Goal: Task Accomplishment & Management: Manage account settings

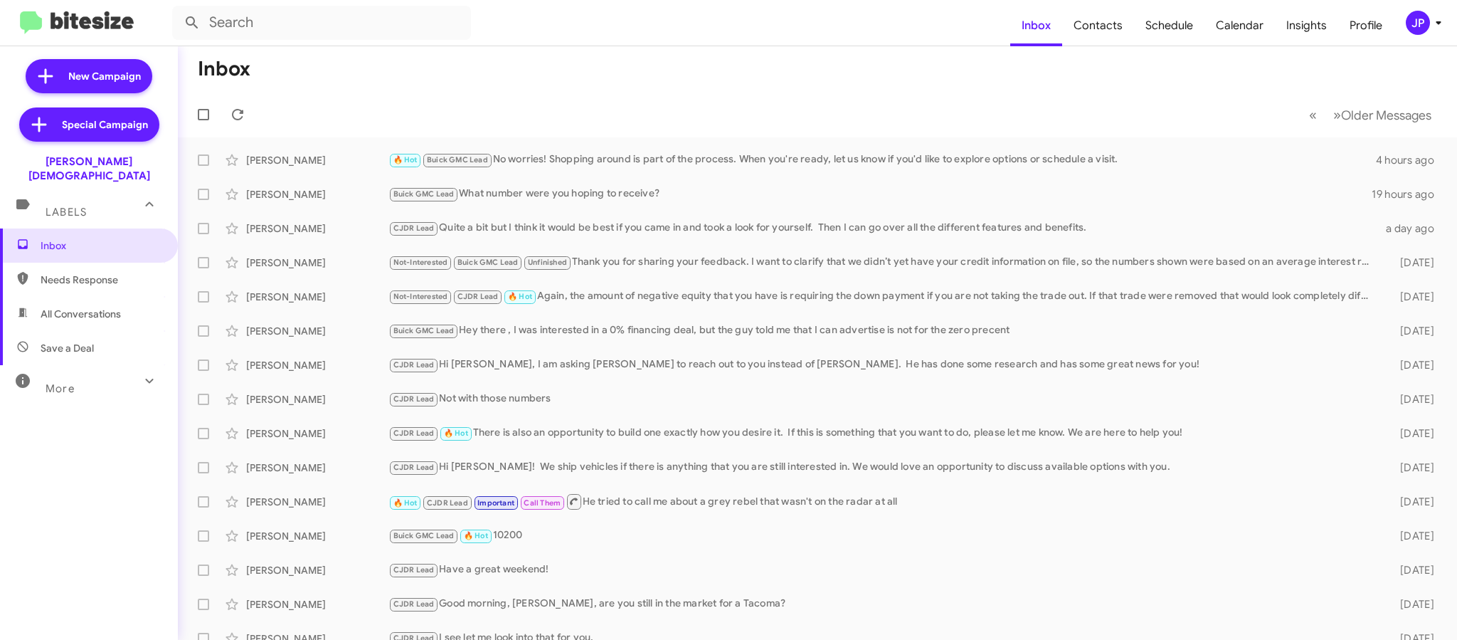
click at [1409, 26] on div "JP" at bounding box center [1418, 23] width 24 height 24
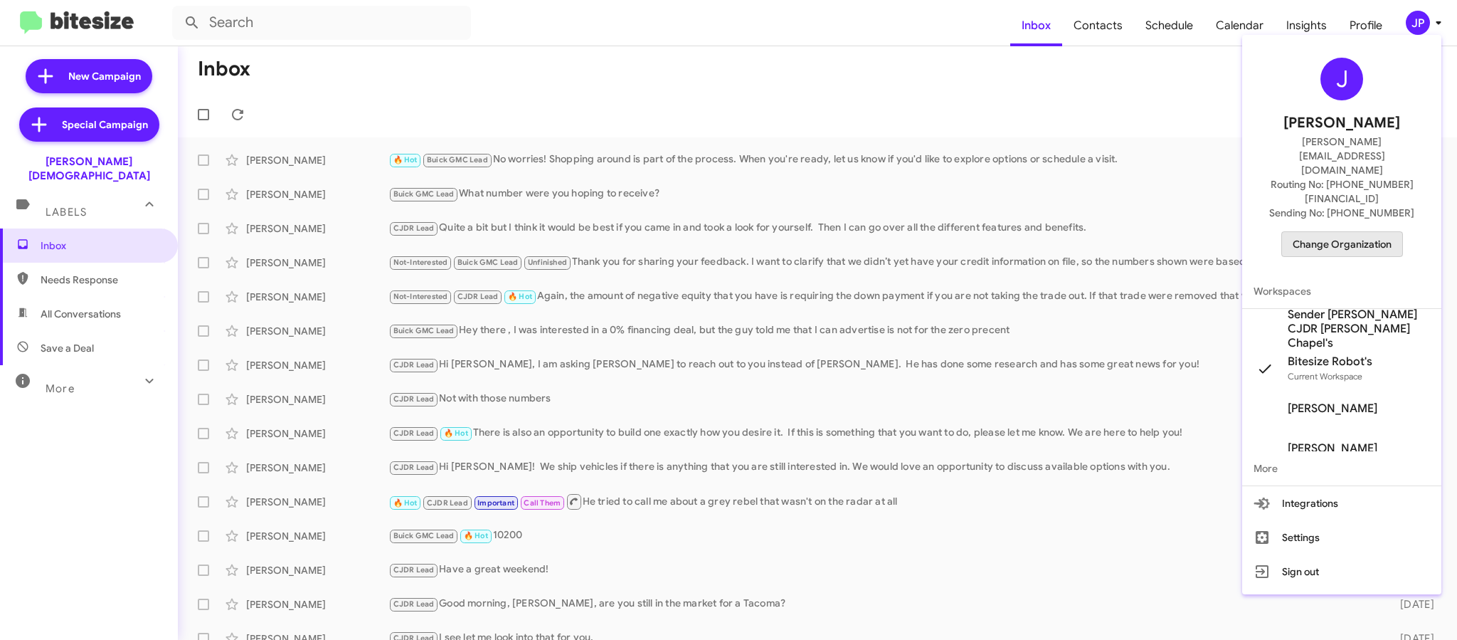
click at [1353, 232] on span "Change Organization" at bounding box center [1342, 244] width 99 height 24
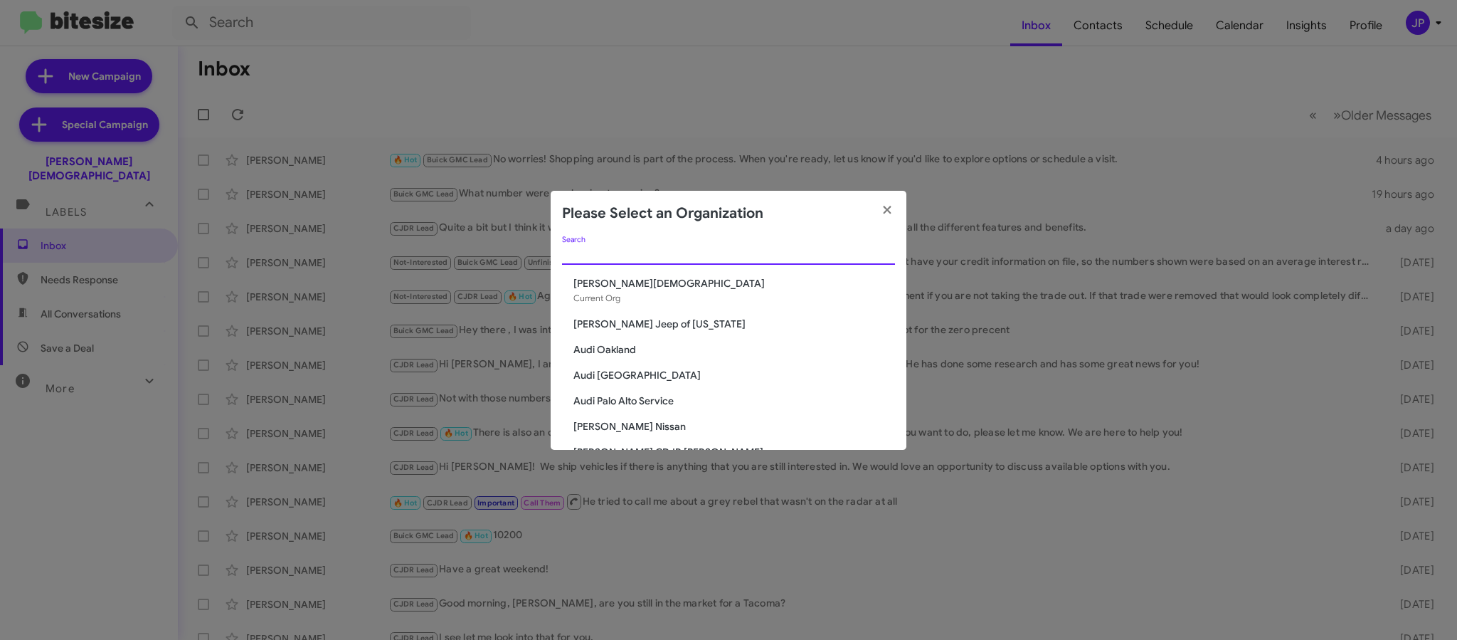
click at [724, 258] on input "Search" at bounding box center [728, 253] width 333 height 11
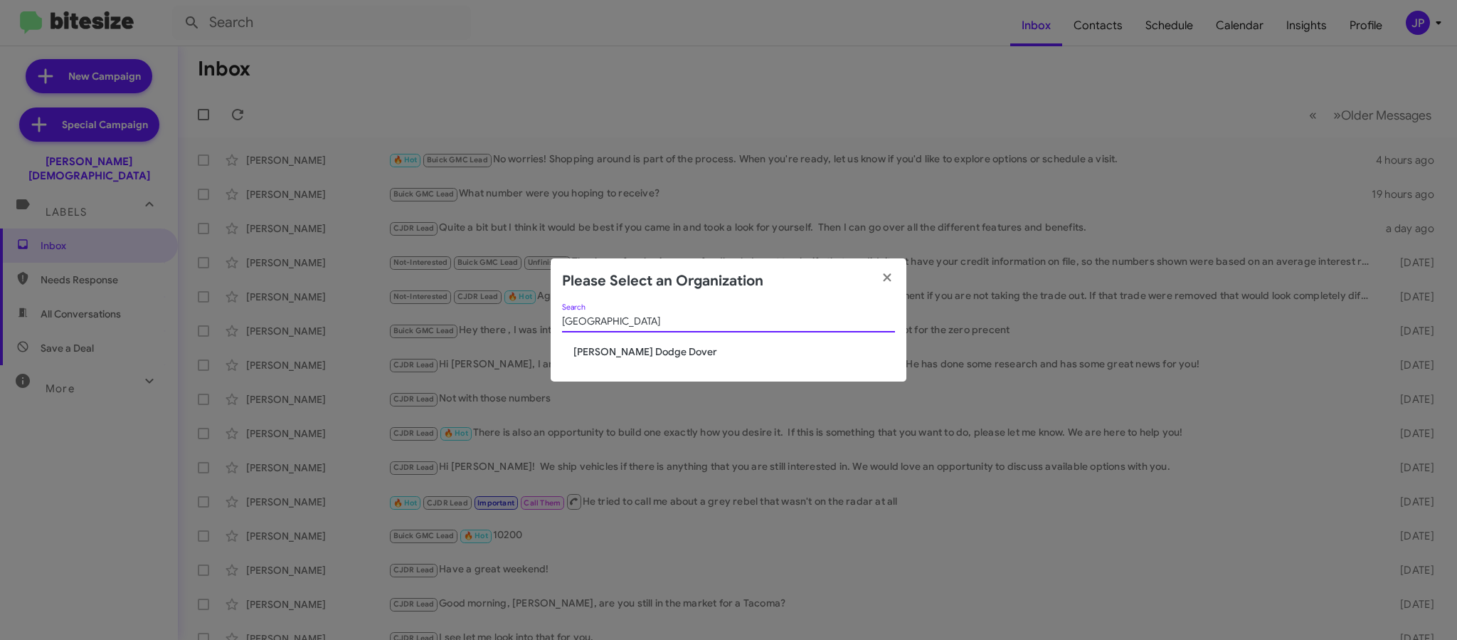
type input "Dover"
click at [644, 346] on span "[PERSON_NAME] Dodge Dover" at bounding box center [734, 351] width 322 height 14
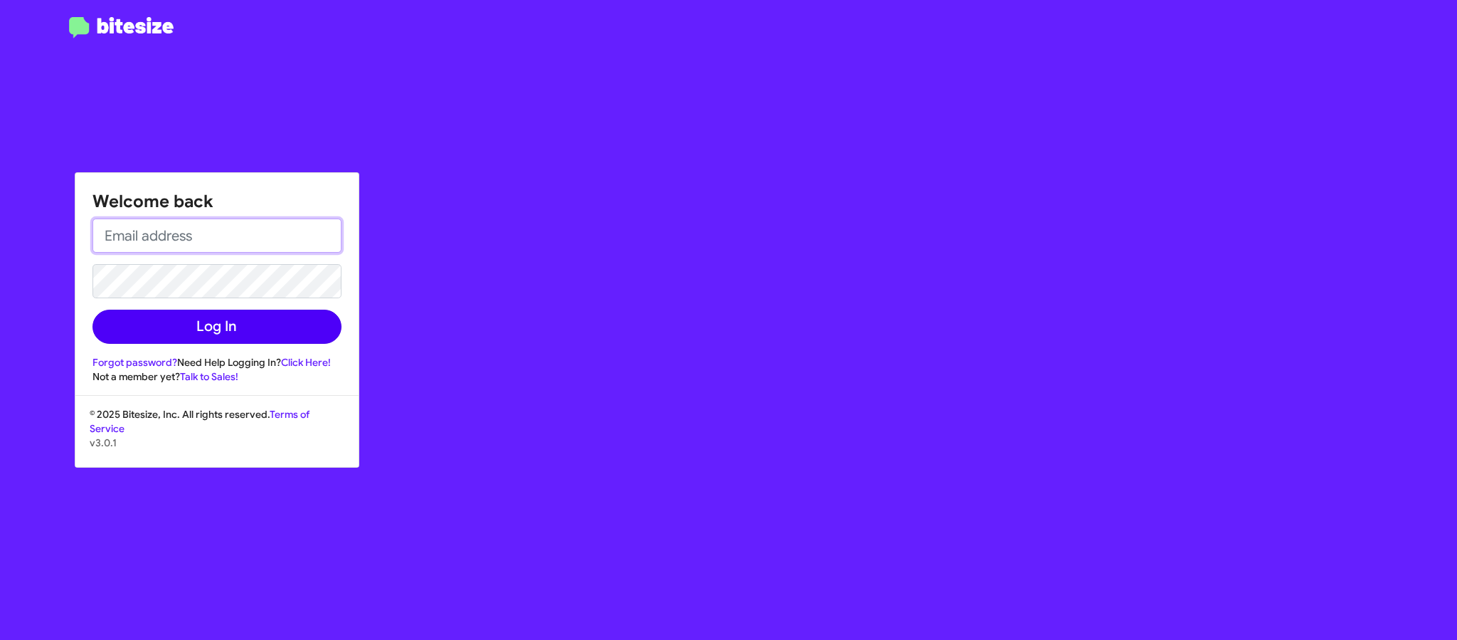
type input "jamie@bitesize.co"
click at [194, 327] on button "Log In" at bounding box center [216, 326] width 249 height 34
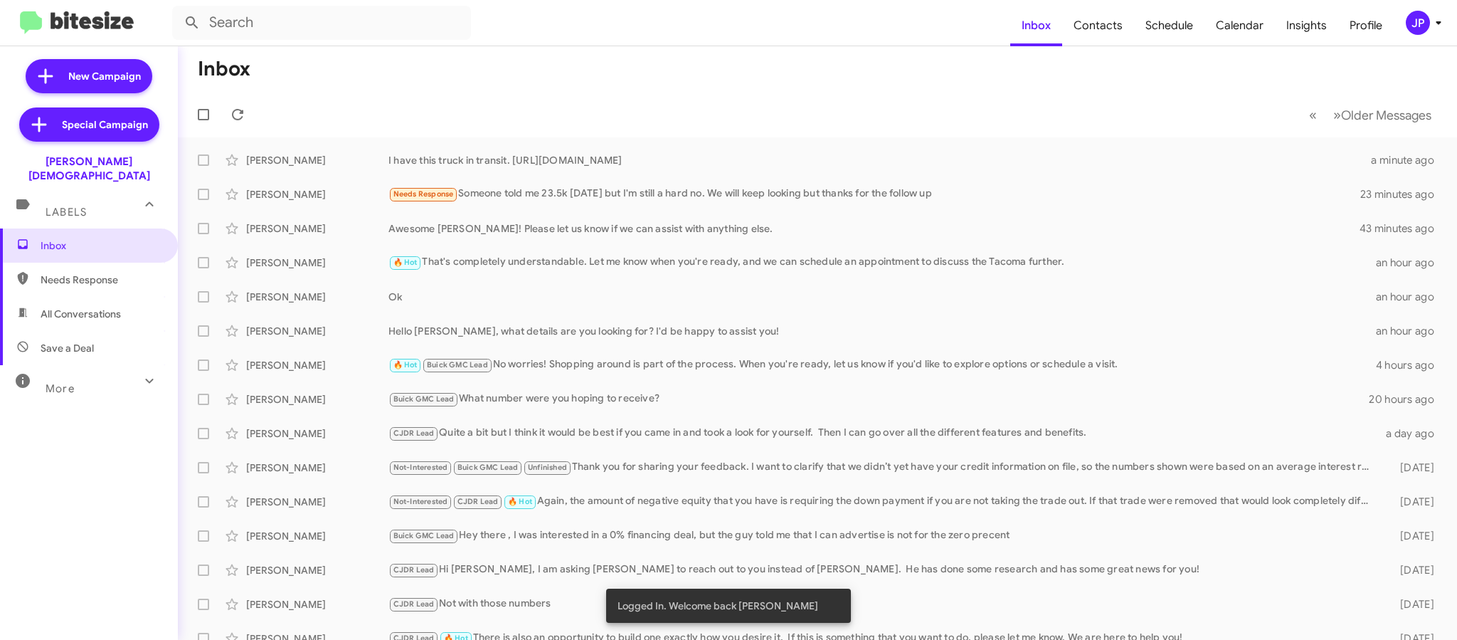
click at [1413, 30] on div "JP" at bounding box center [1418, 23] width 24 height 24
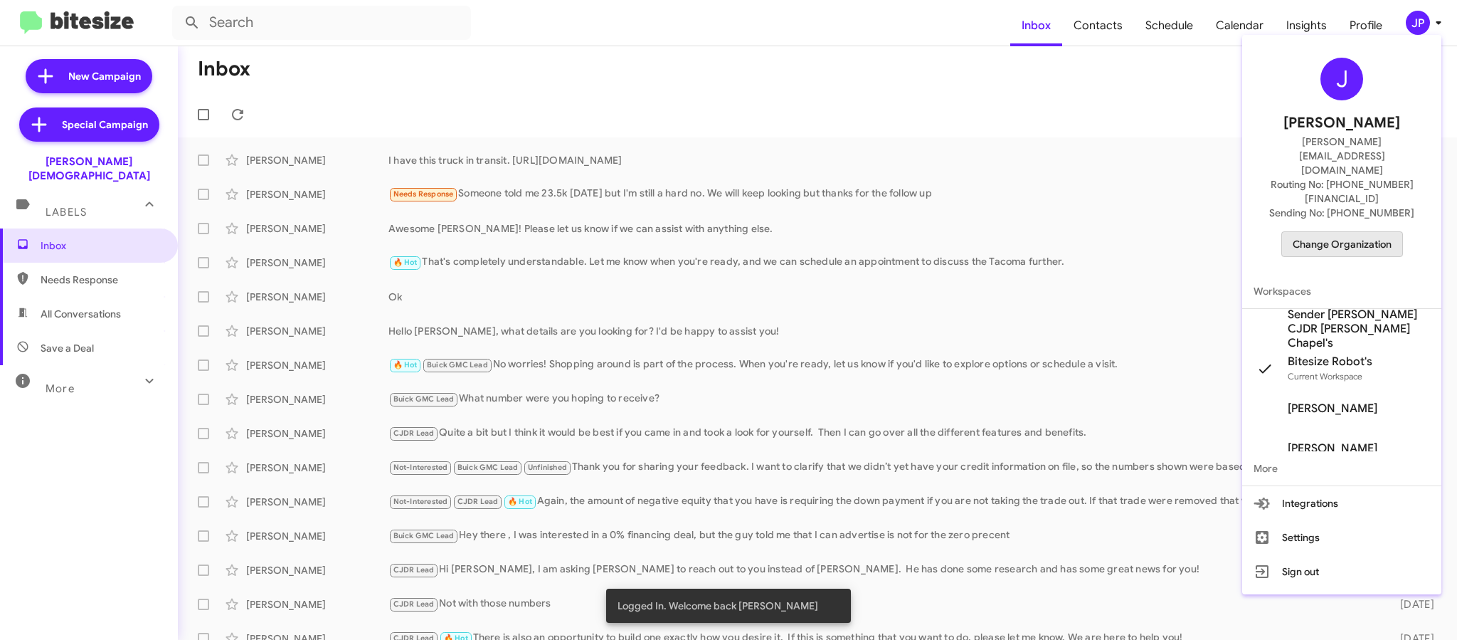
click at [1373, 232] on span "Change Organization" at bounding box center [1342, 244] width 99 height 24
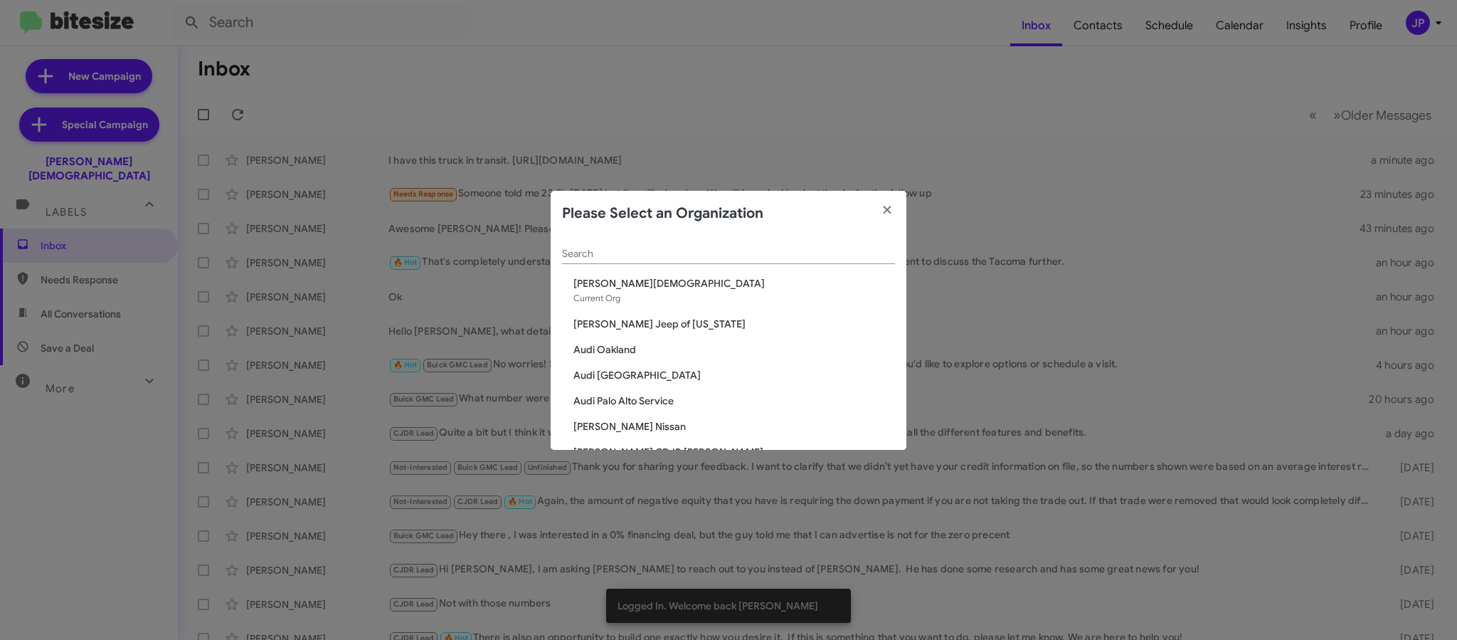
click at [747, 260] on div "Search" at bounding box center [728, 250] width 333 height 28
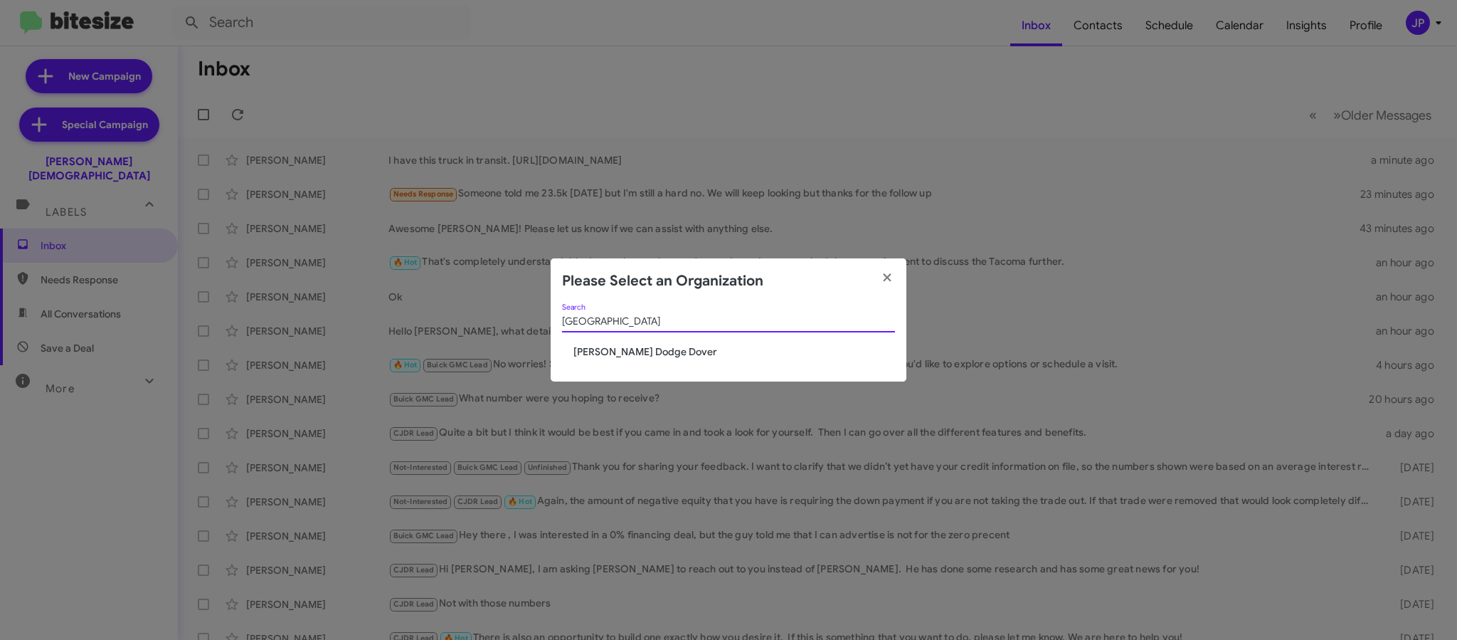
type input "Dover"
click at [655, 363] on div "Dover Search Nielsen Dodge Dover" at bounding box center [729, 343] width 356 height 78
click at [656, 359] on div "Dover Search Nielsen Dodge Dover" at bounding box center [729, 343] width 356 height 78
click at [657, 354] on span "[PERSON_NAME] Dodge Dover" at bounding box center [734, 351] width 322 height 14
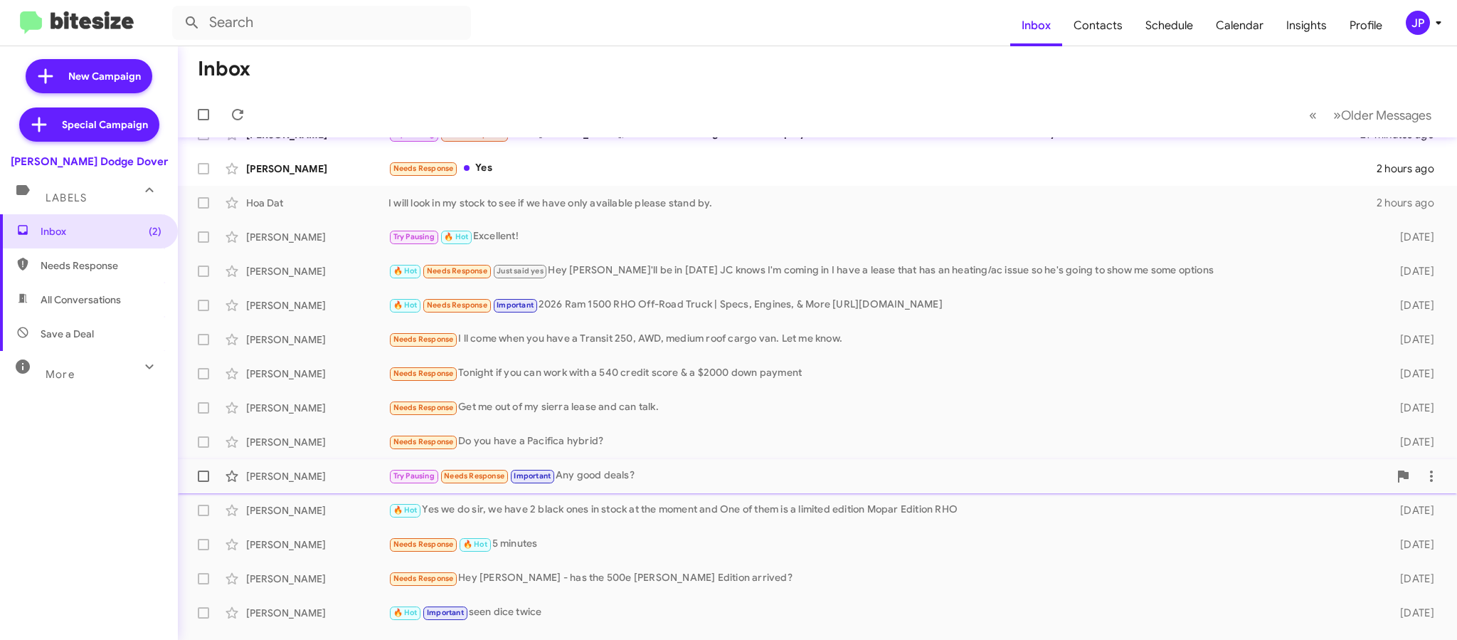
scroll to position [186, 0]
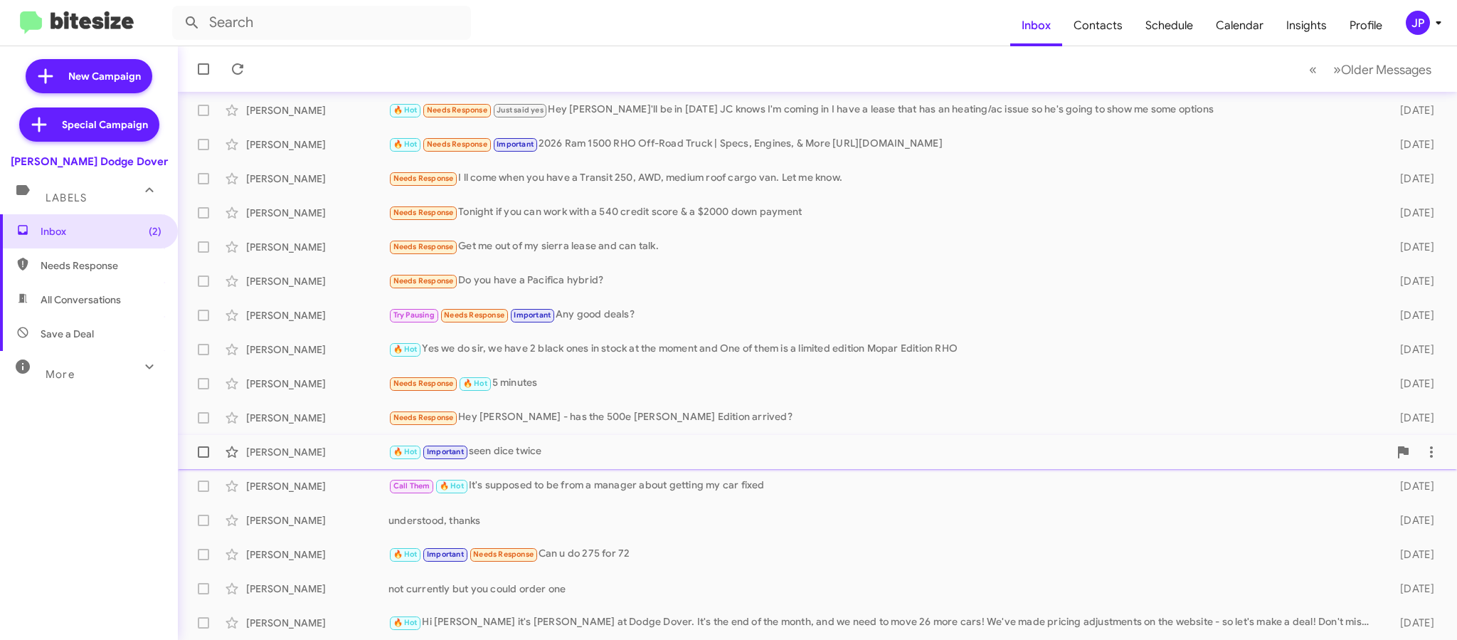
click at [554, 452] on div "🔥 Hot Important seen dice twice" at bounding box center [888, 451] width 1000 height 16
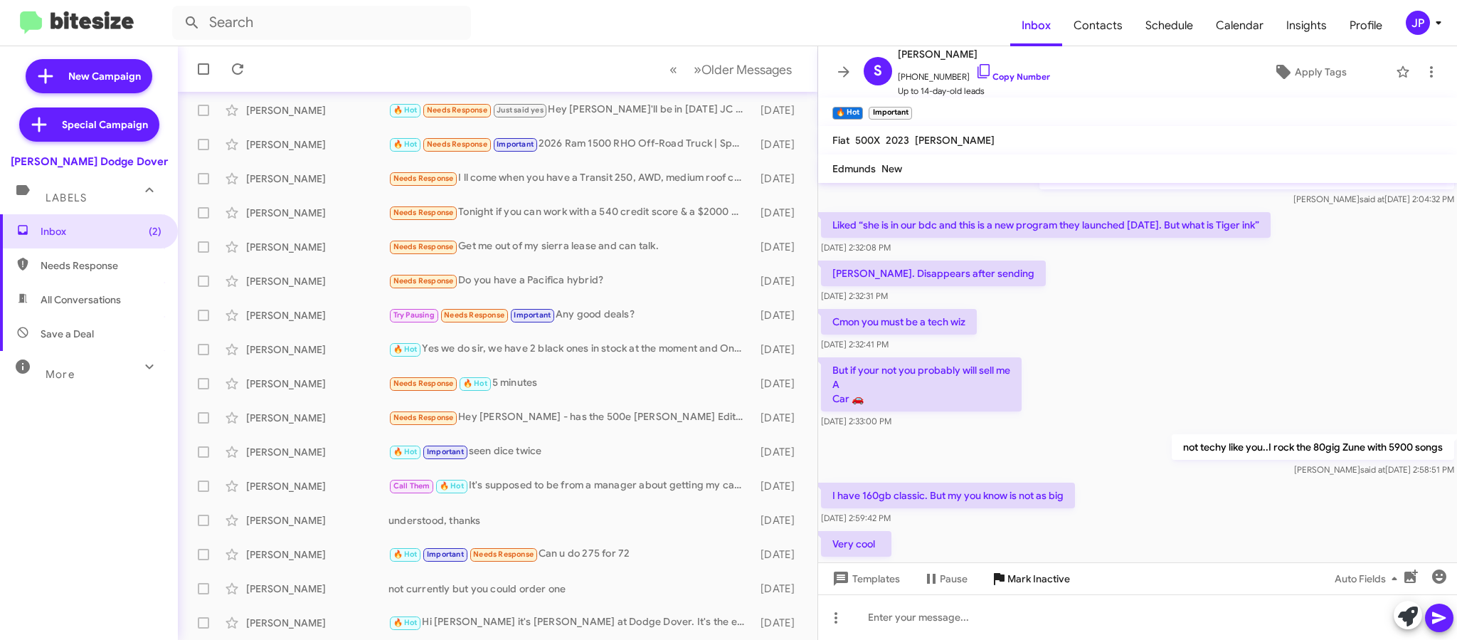
scroll to position [16, 0]
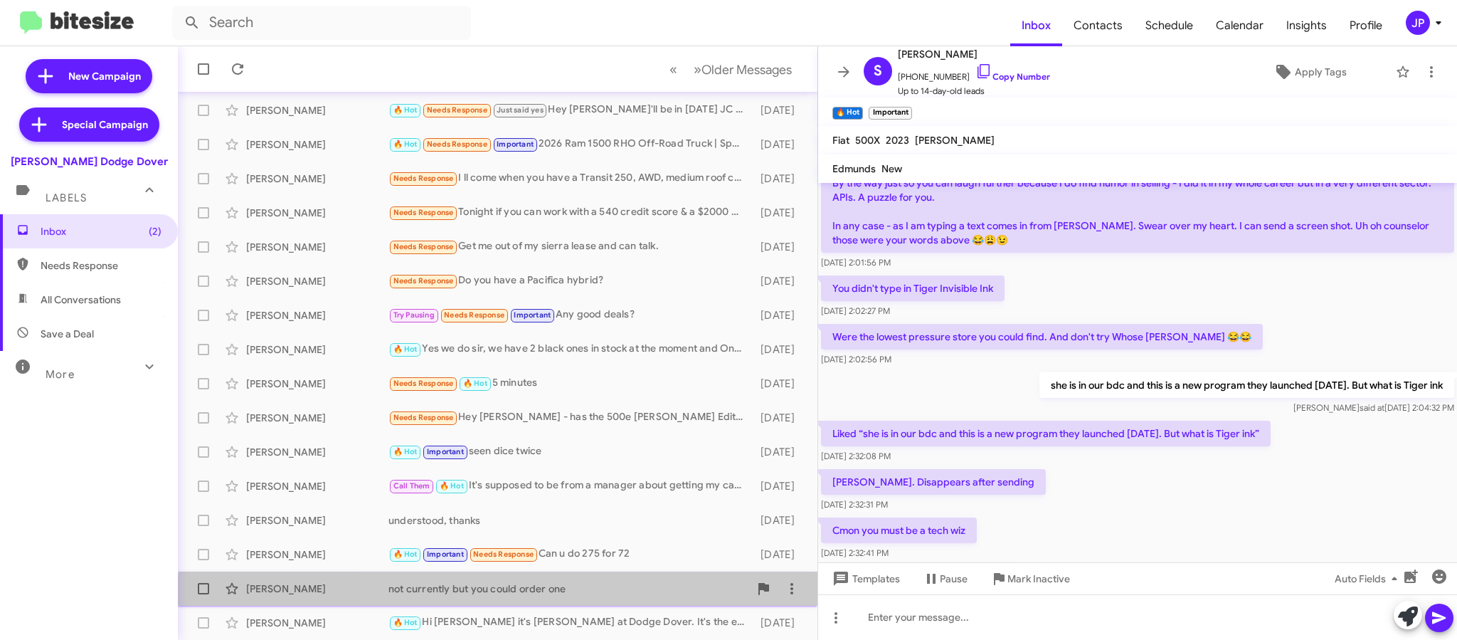
click at [605, 600] on div "[PERSON_NAME] not currently but you could order one [DATE]" at bounding box center [497, 588] width 617 height 28
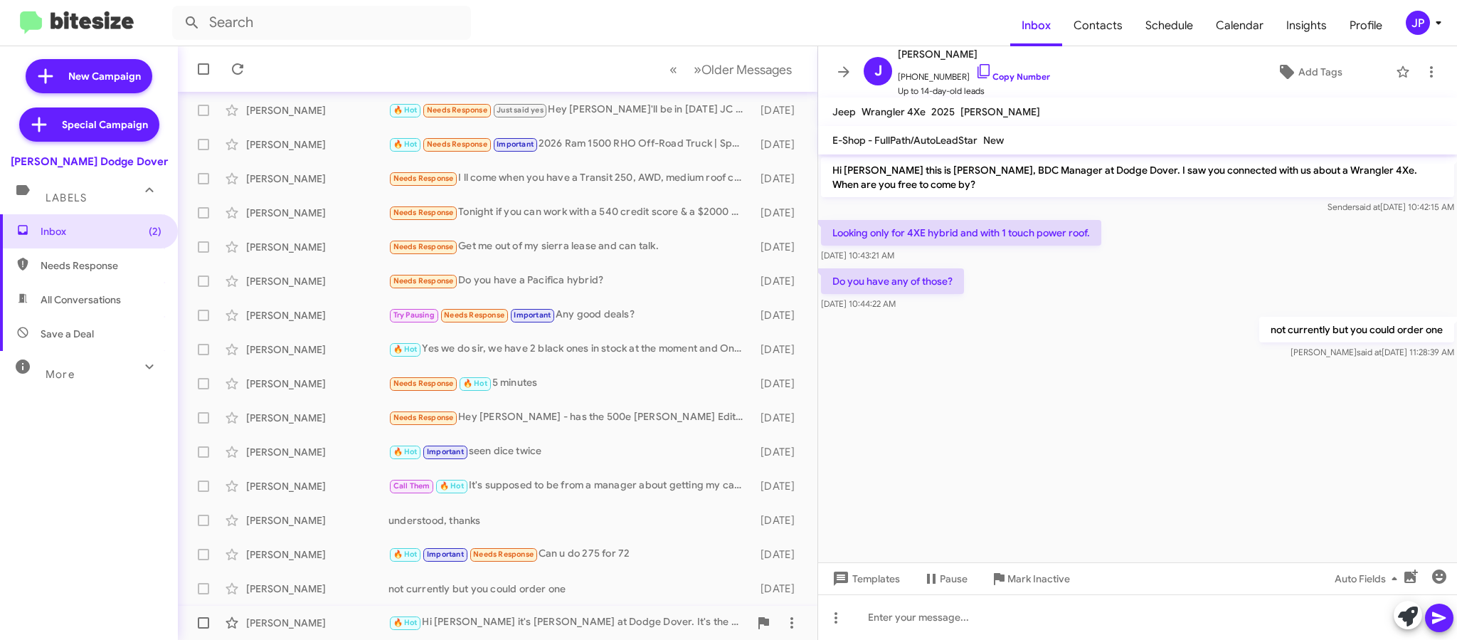
click at [640, 614] on div "🔥 Hot Hi [PERSON_NAME] it's [PERSON_NAME] at Dodge Dover. It's the end of the m…" at bounding box center [568, 622] width 361 height 16
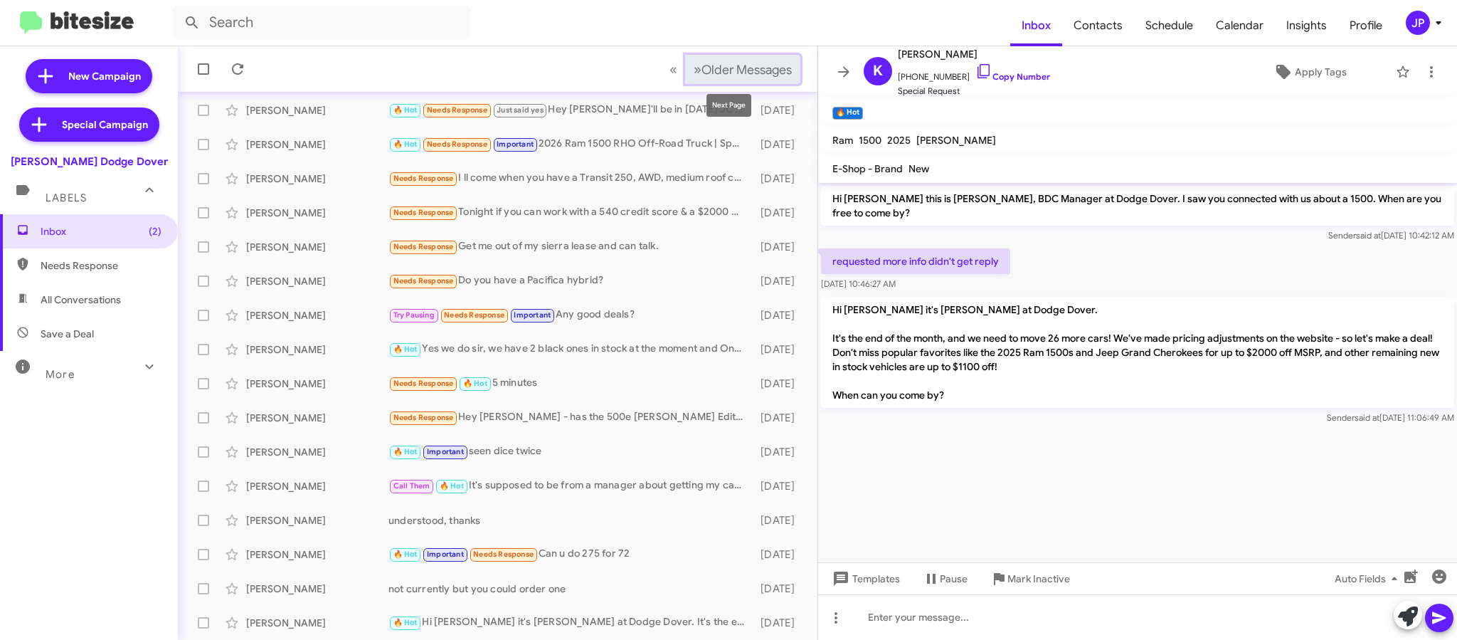
click at [748, 68] on span "Older Messages" at bounding box center [746, 70] width 90 height 16
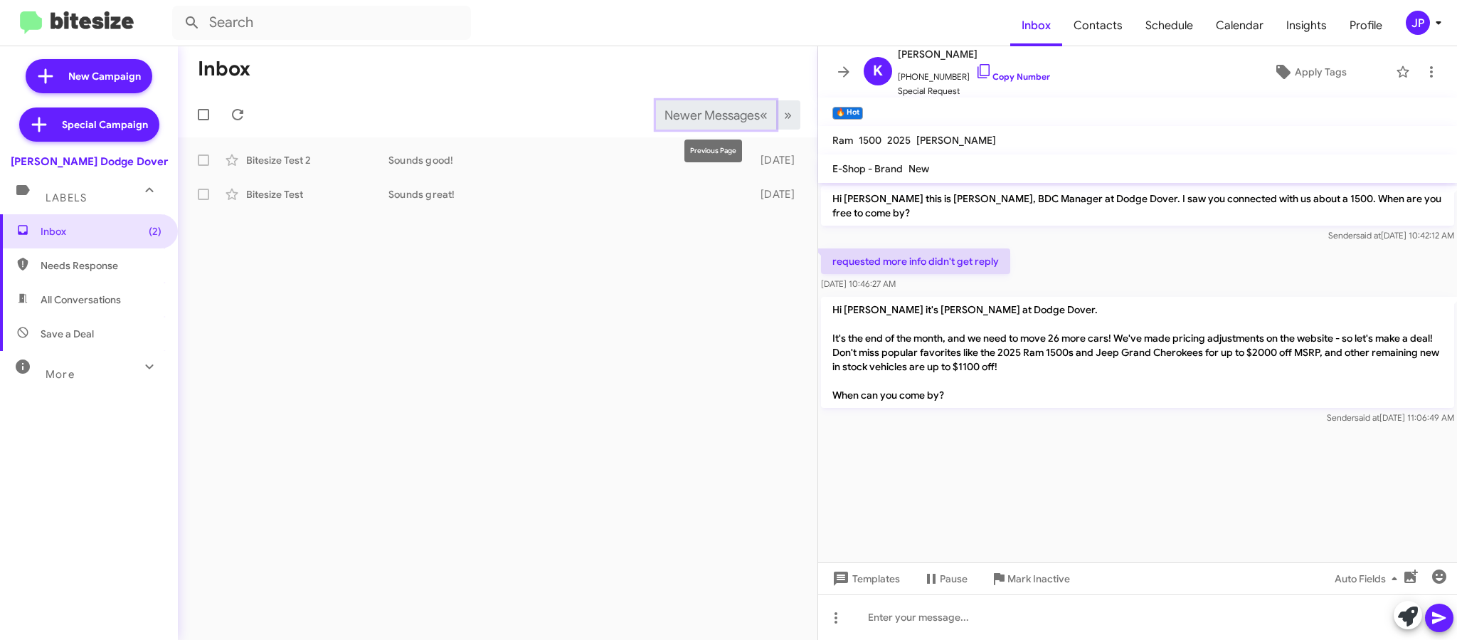
click at [667, 113] on span "Newer Messages" at bounding box center [711, 115] width 95 height 16
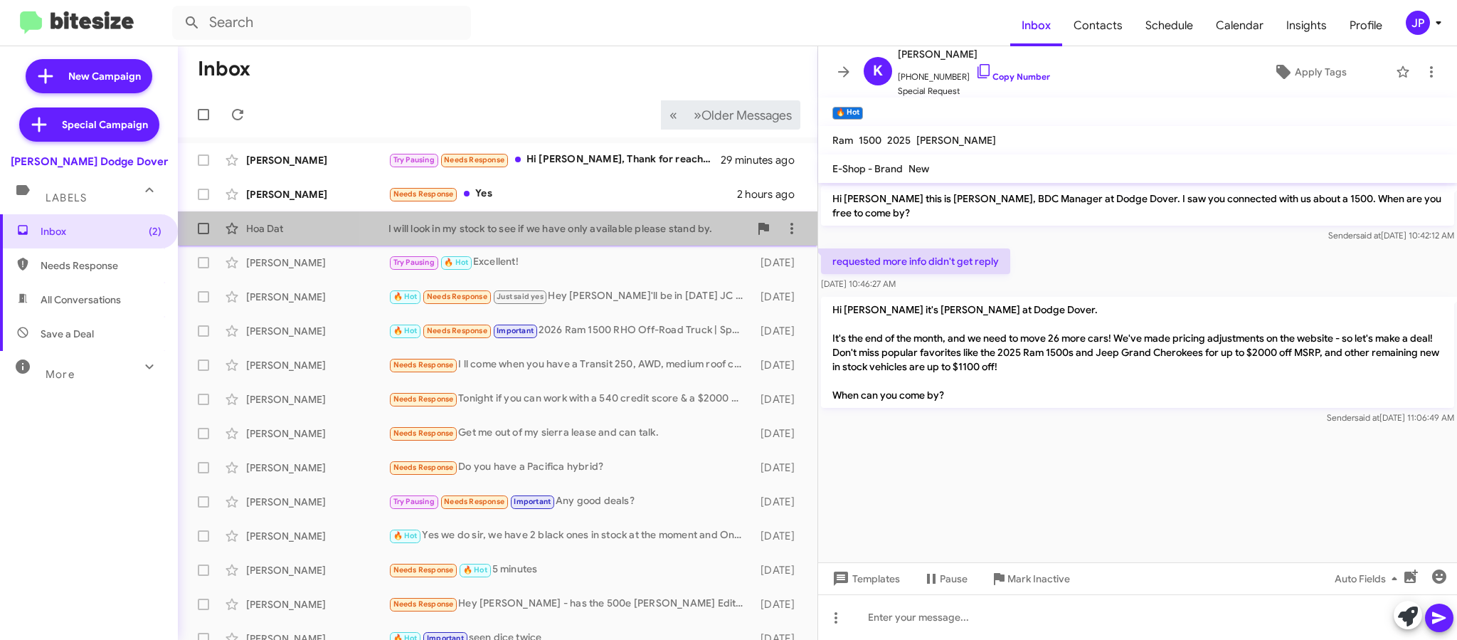
click at [608, 233] on div "I will look in my stock to see if we have only available please stand by." at bounding box center [568, 228] width 361 height 14
